Goal: Information Seeking & Learning: Learn about a topic

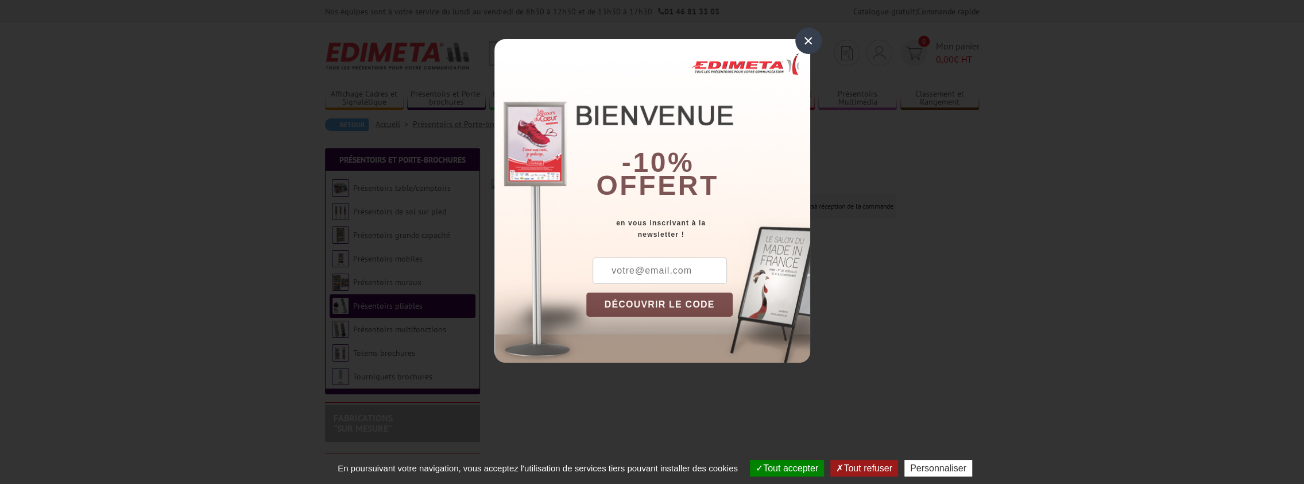
click at [808, 45] on div "×" at bounding box center [809, 41] width 26 height 26
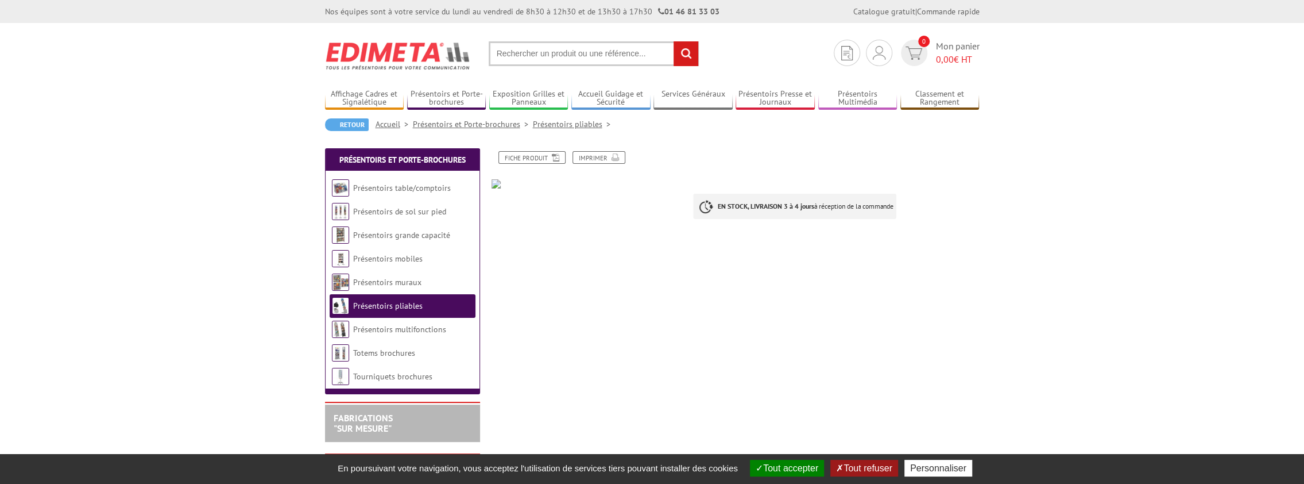
click at [568, 125] on link "Présentoirs pliables" at bounding box center [574, 124] width 82 height 10
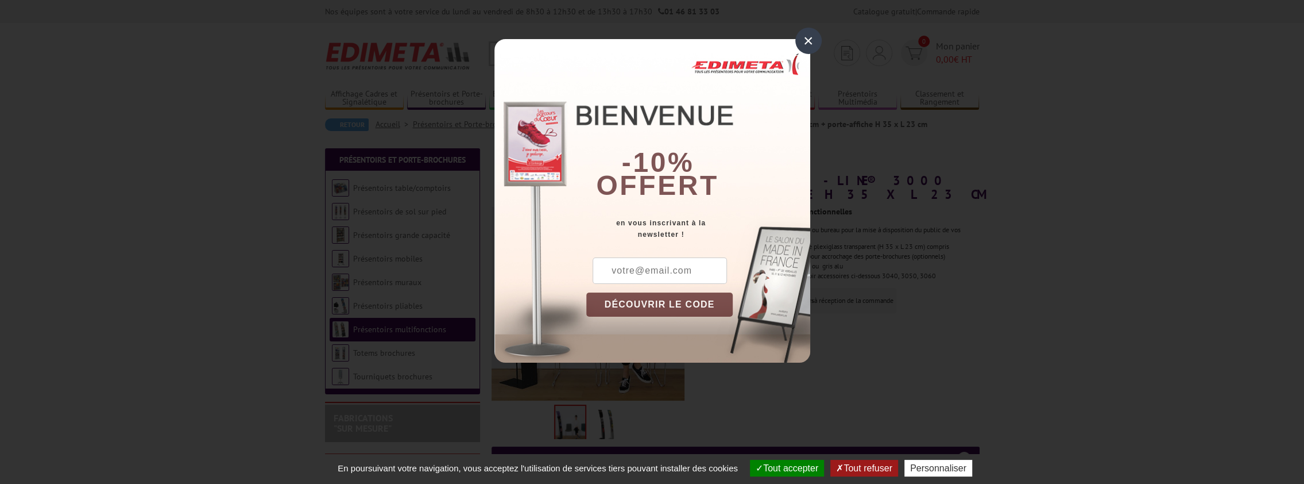
click at [805, 41] on div "×" at bounding box center [809, 41] width 26 height 26
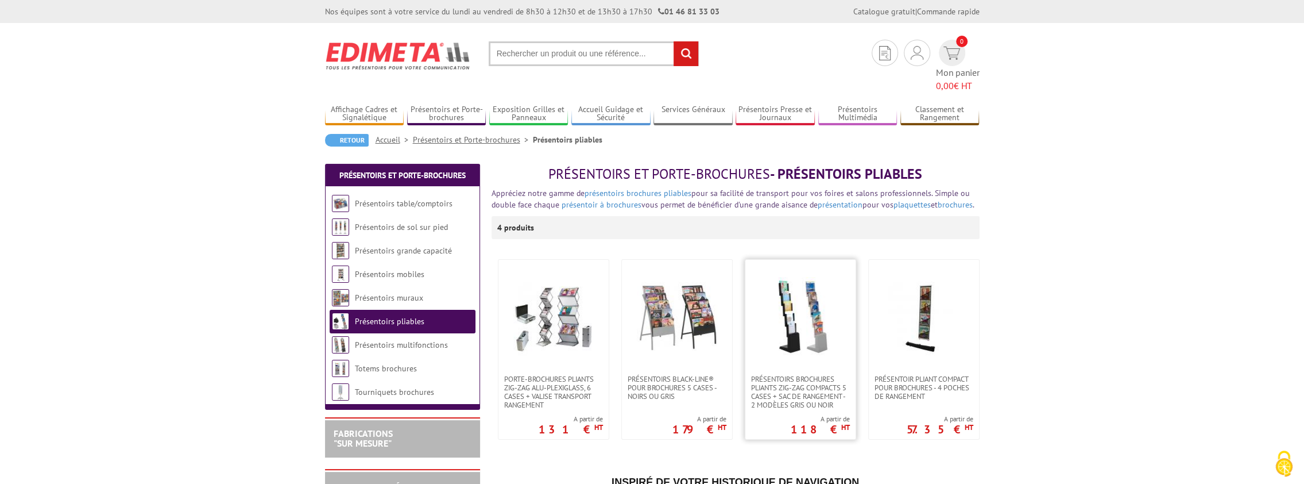
click at [817, 299] on img at bounding box center [801, 317] width 80 height 80
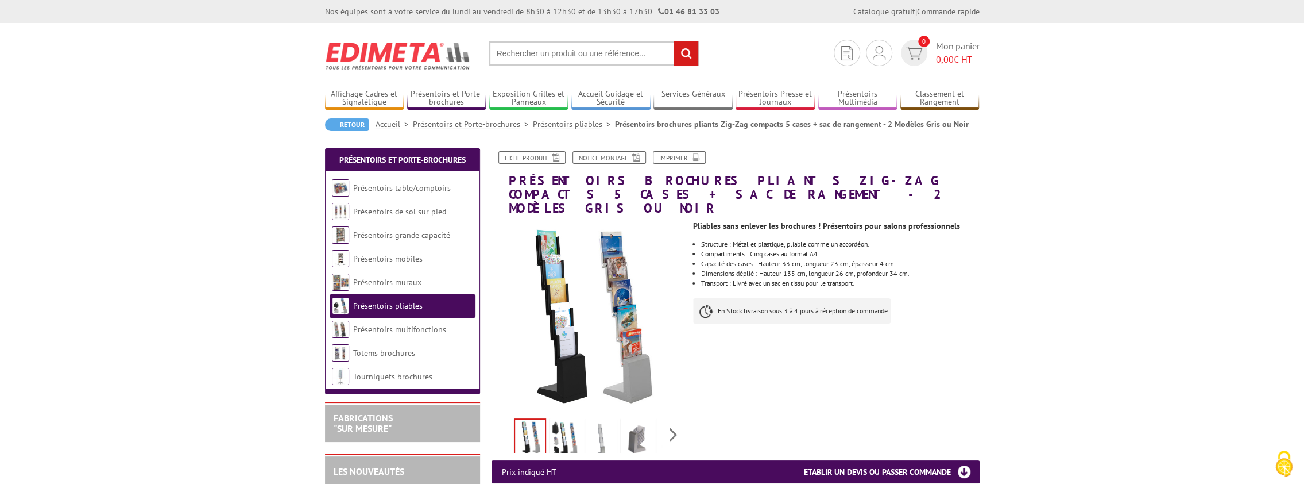
click at [559, 424] on img at bounding box center [566, 438] width 28 height 36
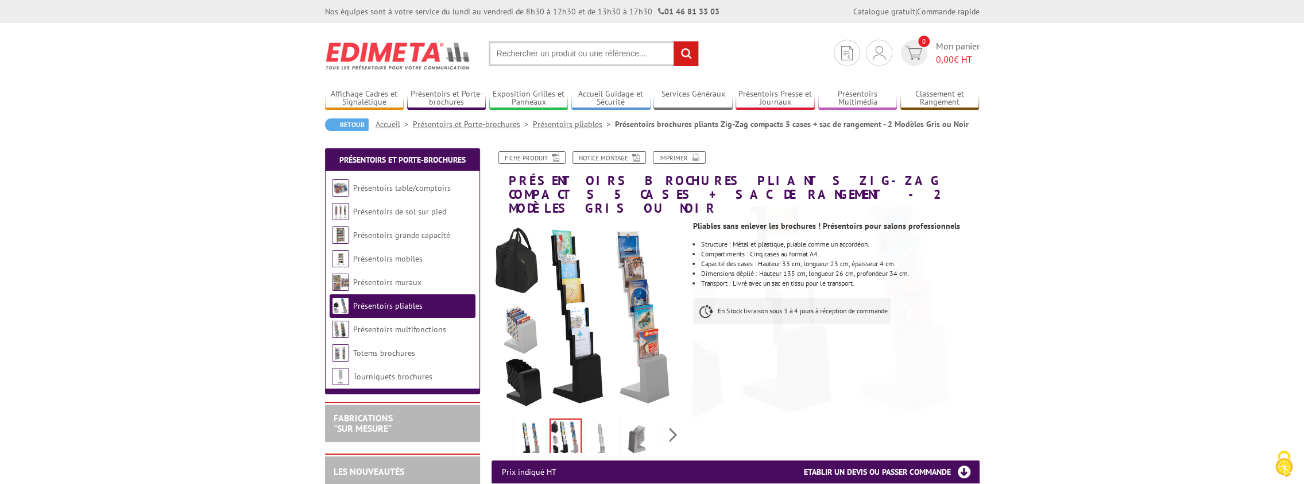
click at [608, 429] on img at bounding box center [602, 438] width 28 height 36
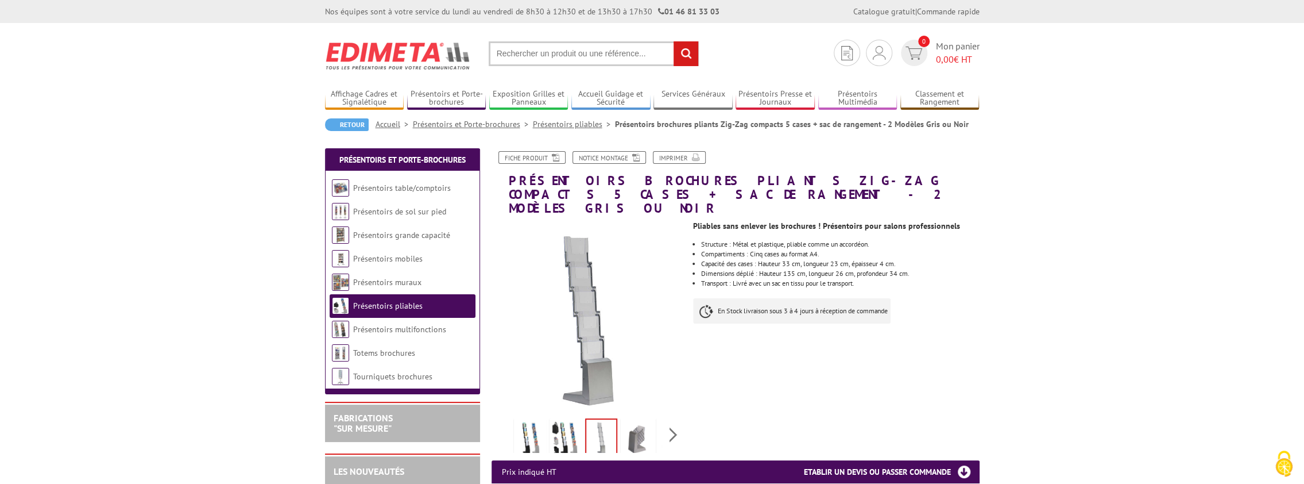
click at [644, 424] on img at bounding box center [637, 438] width 28 height 36
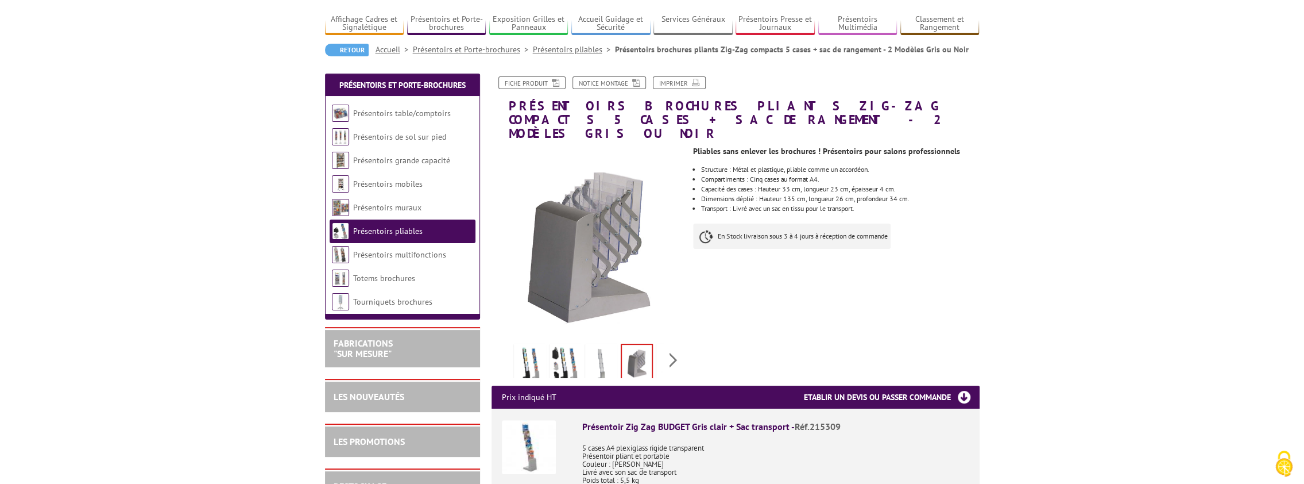
scroll to position [115, 0]
